Goal: Transaction & Acquisition: Download file/media

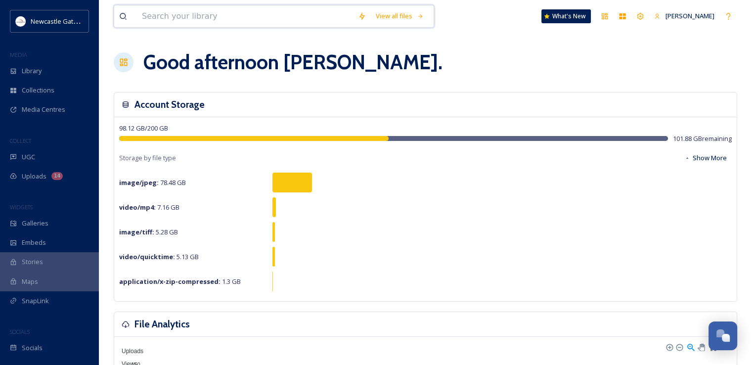
click at [167, 11] on input at bounding box center [245, 16] width 216 height 22
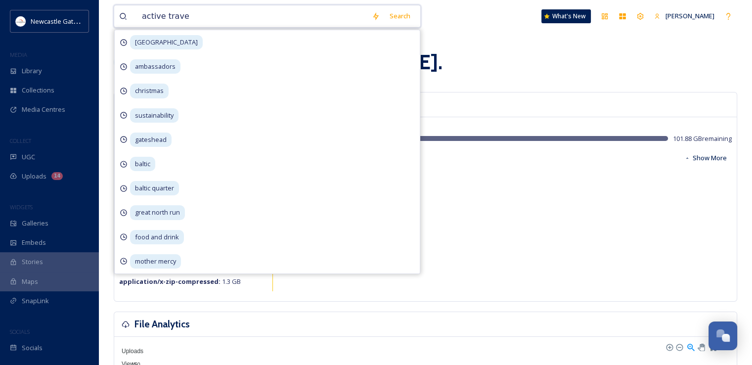
type input "active travel"
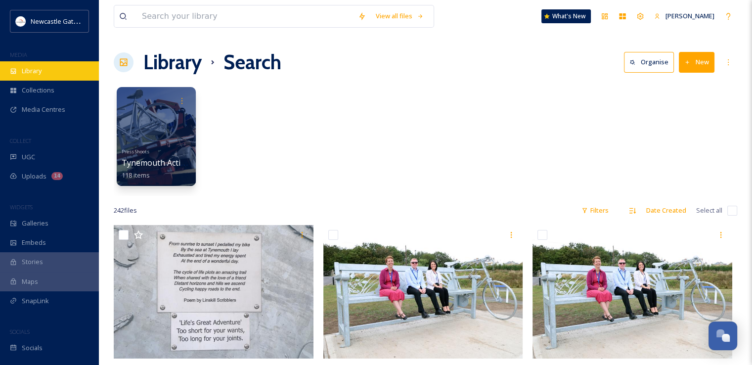
click at [34, 72] on span "Library" at bounding box center [32, 70] width 20 height 9
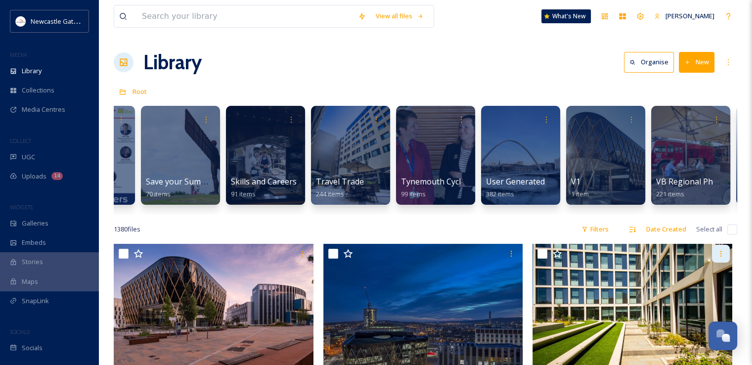
scroll to position [0, 2268]
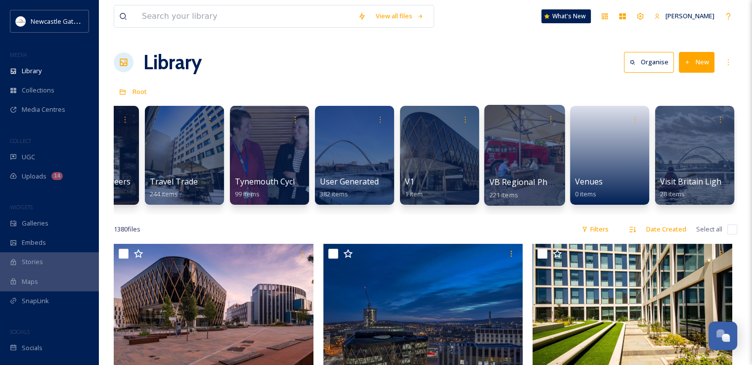
click at [512, 164] on div at bounding box center [524, 155] width 81 height 101
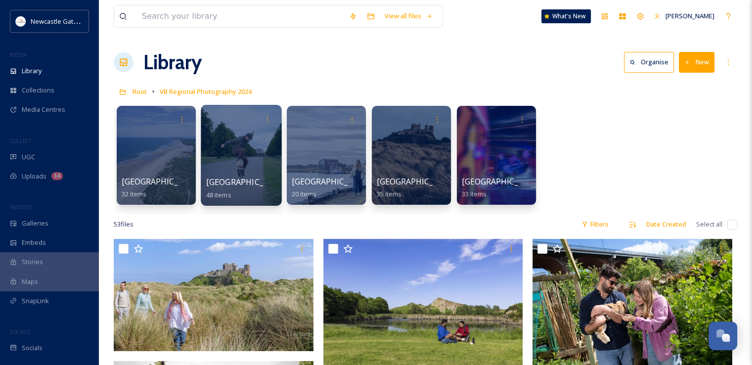
click at [234, 134] on div at bounding box center [241, 155] width 81 height 101
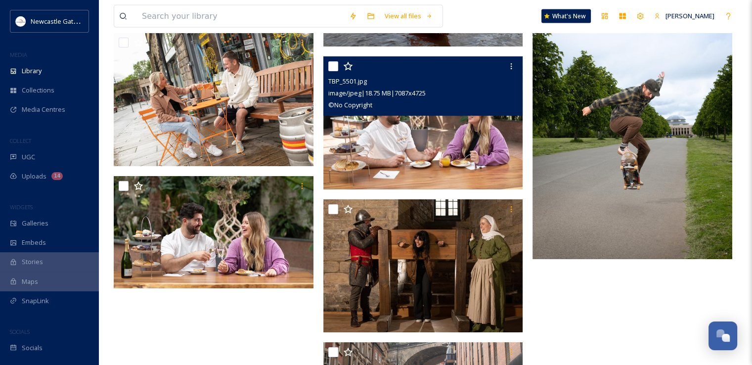
scroll to position [2274, 0]
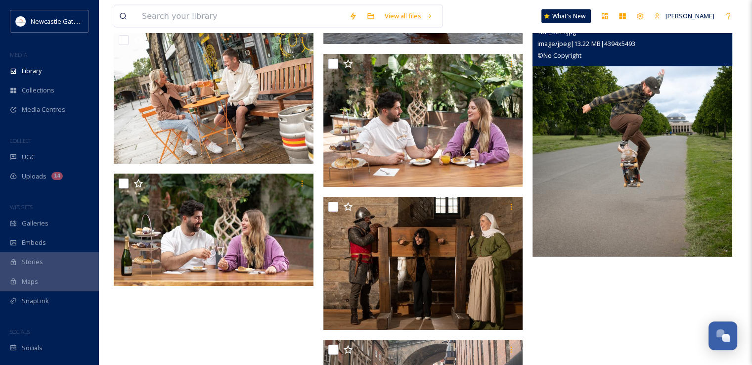
click at [653, 220] on img at bounding box center [633, 132] width 200 height 250
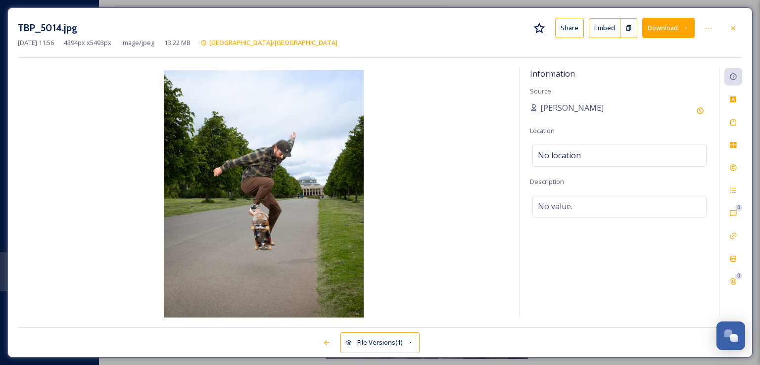
click at [662, 27] on button "Download" at bounding box center [668, 28] width 52 height 20
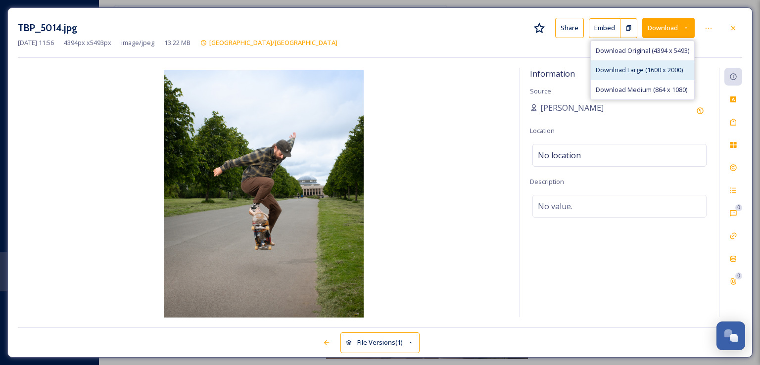
click at [643, 74] on span "Download Large (1600 x 2000)" at bounding box center [638, 69] width 87 height 9
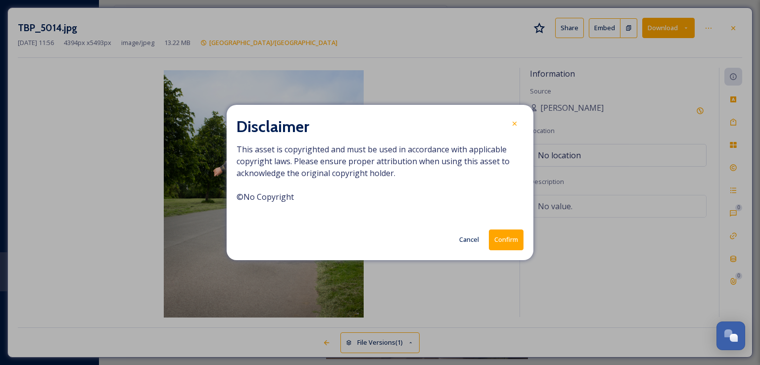
click at [504, 229] on button "Confirm" at bounding box center [506, 239] width 35 height 20
